Goal: Task Accomplishment & Management: Manage account settings

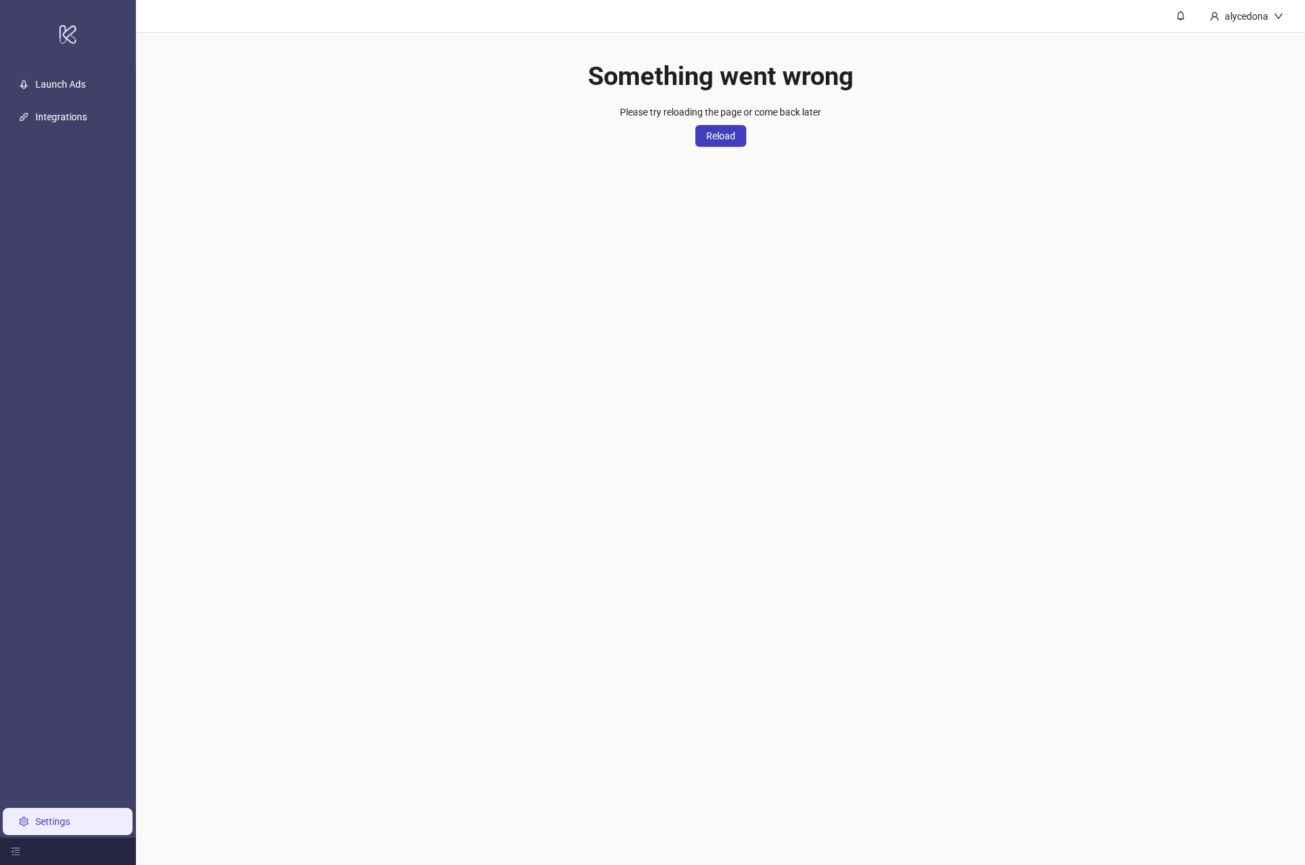
click at [726, 143] on button "Reload" at bounding box center [720, 136] width 51 height 22
click at [55, 84] on link "Launch Ads" at bounding box center [60, 84] width 50 height 11
click at [62, 118] on link "Integrations" at bounding box center [61, 116] width 52 height 11
click at [52, 823] on link "Settings" at bounding box center [52, 821] width 35 height 11
click at [716, 135] on span "Reload" at bounding box center [720, 136] width 29 height 11
